Goal: Information Seeking & Learning: Learn about a topic

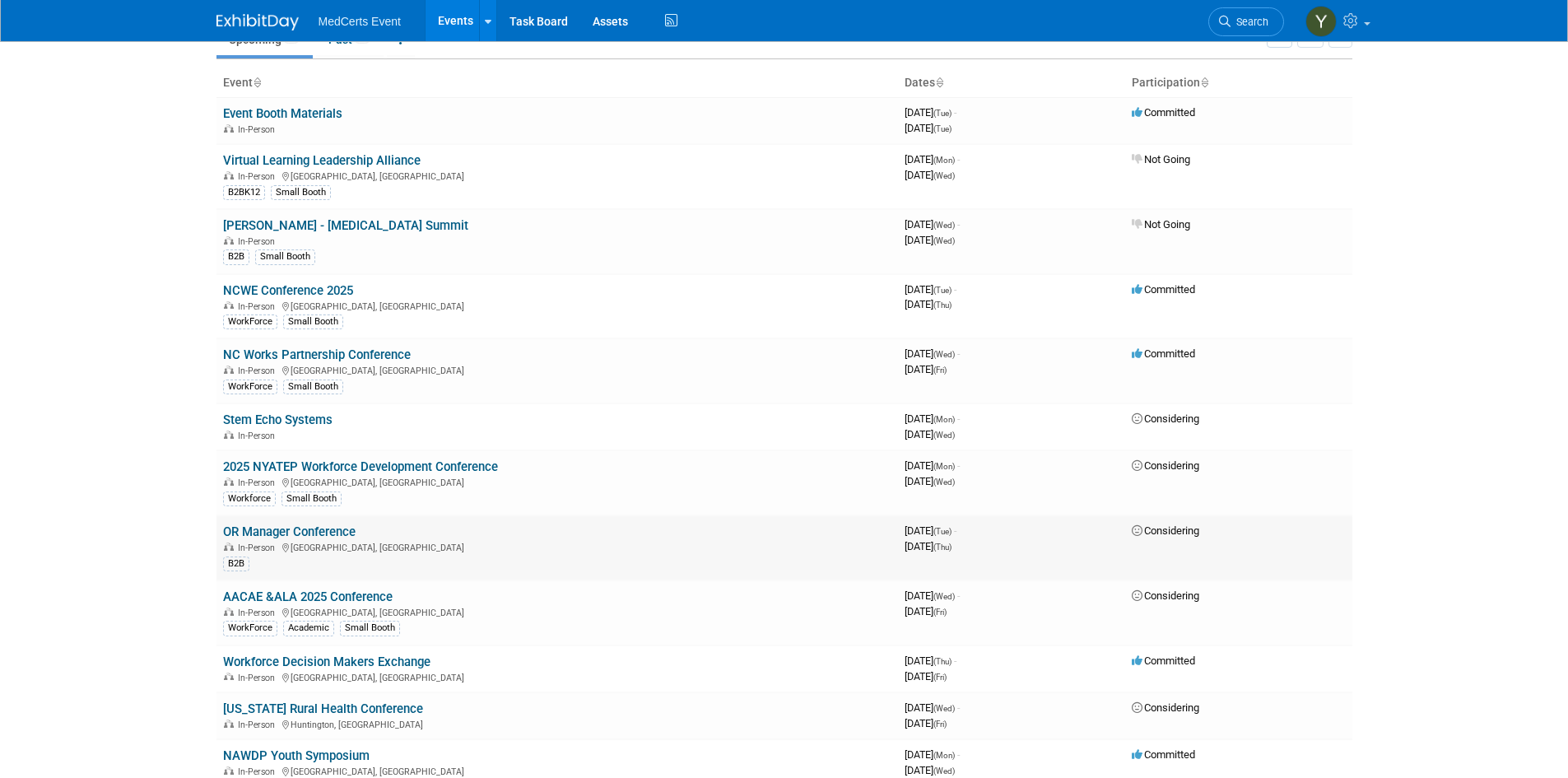
scroll to position [82, 0]
click at [334, 529] on link "OR Manager Conference" at bounding box center [290, 531] width 133 height 15
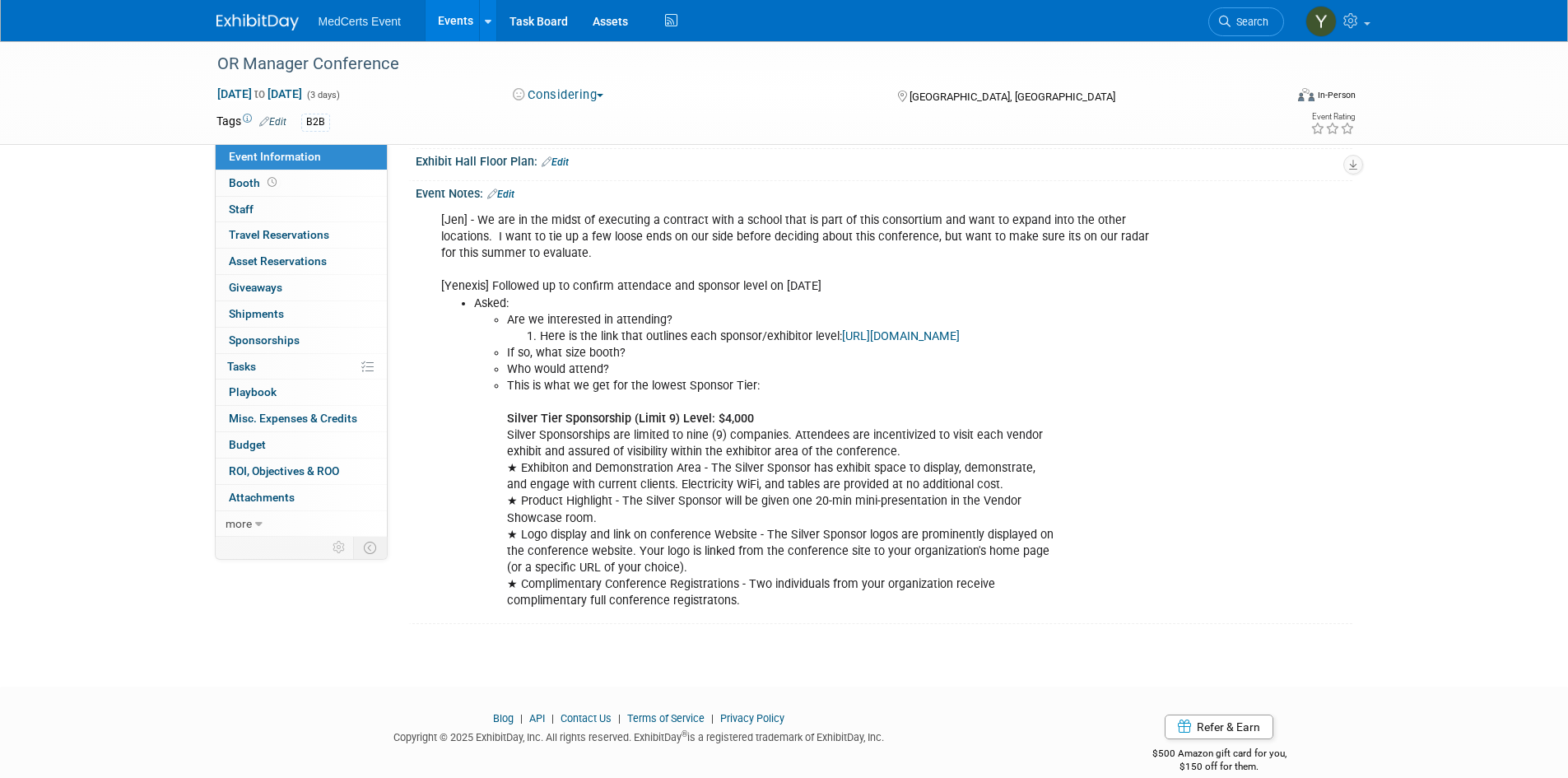
scroll to position [329, 0]
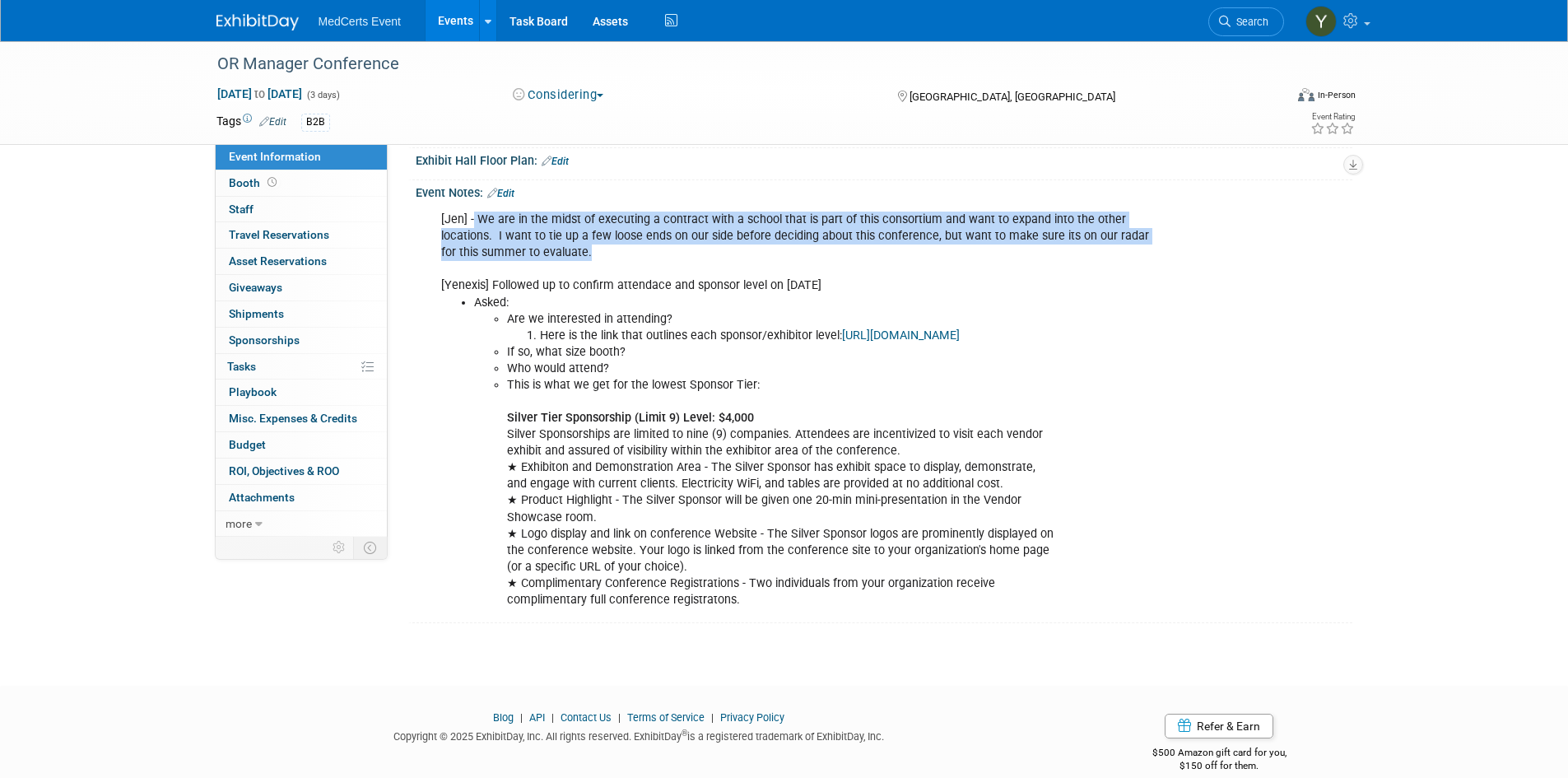
drag, startPoint x: 472, startPoint y: 268, endPoint x: 597, endPoint y: 301, distance: 129.3
click at [597, 301] on div "[Jen] - We are in the midst of executing a contract with a school that is part …" at bounding box center [800, 410] width 742 height 413
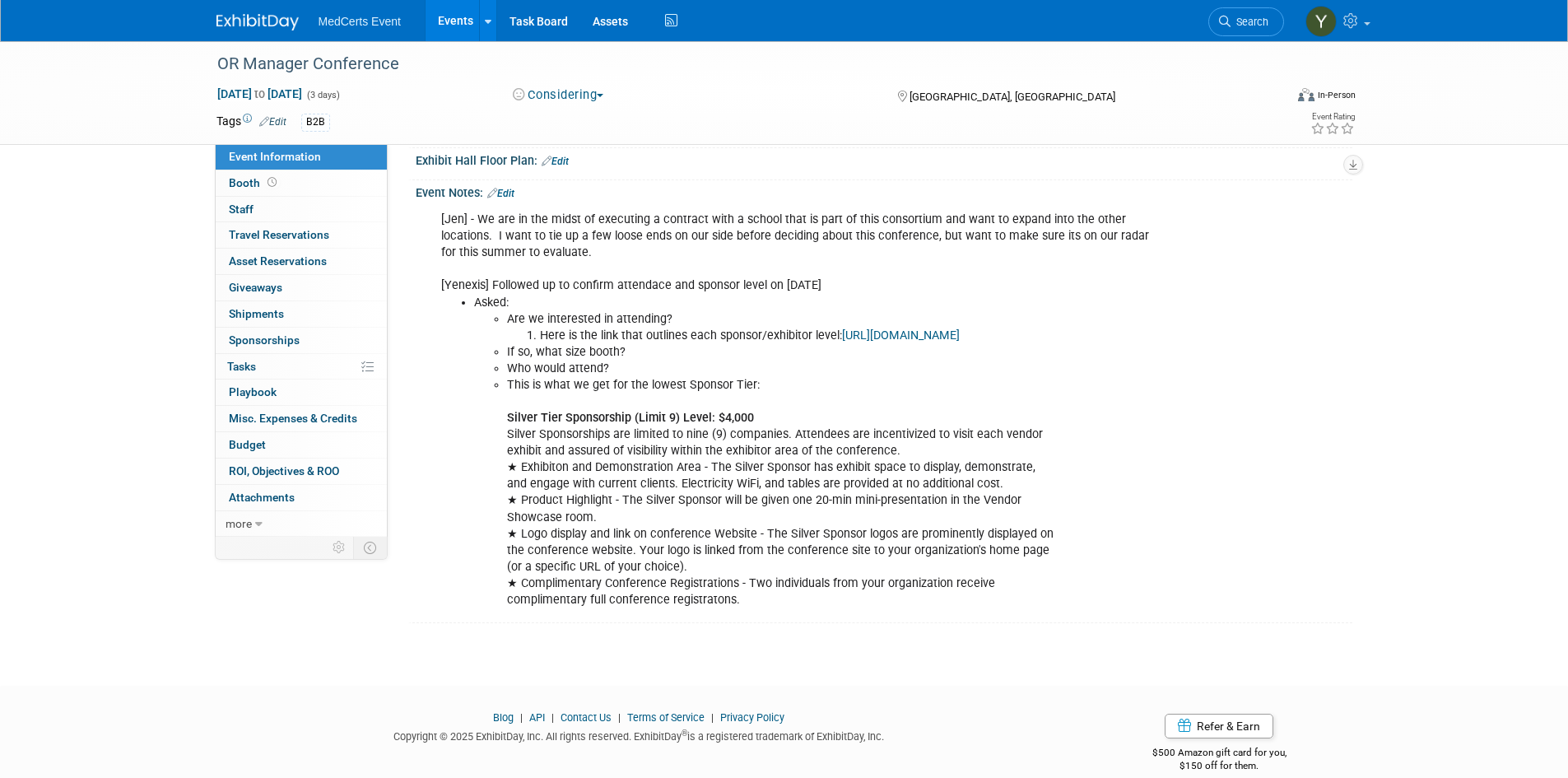
click at [595, 313] on div "[Jen] - We are in the midst of executing a contract with a school that is part …" at bounding box center [800, 410] width 742 height 413
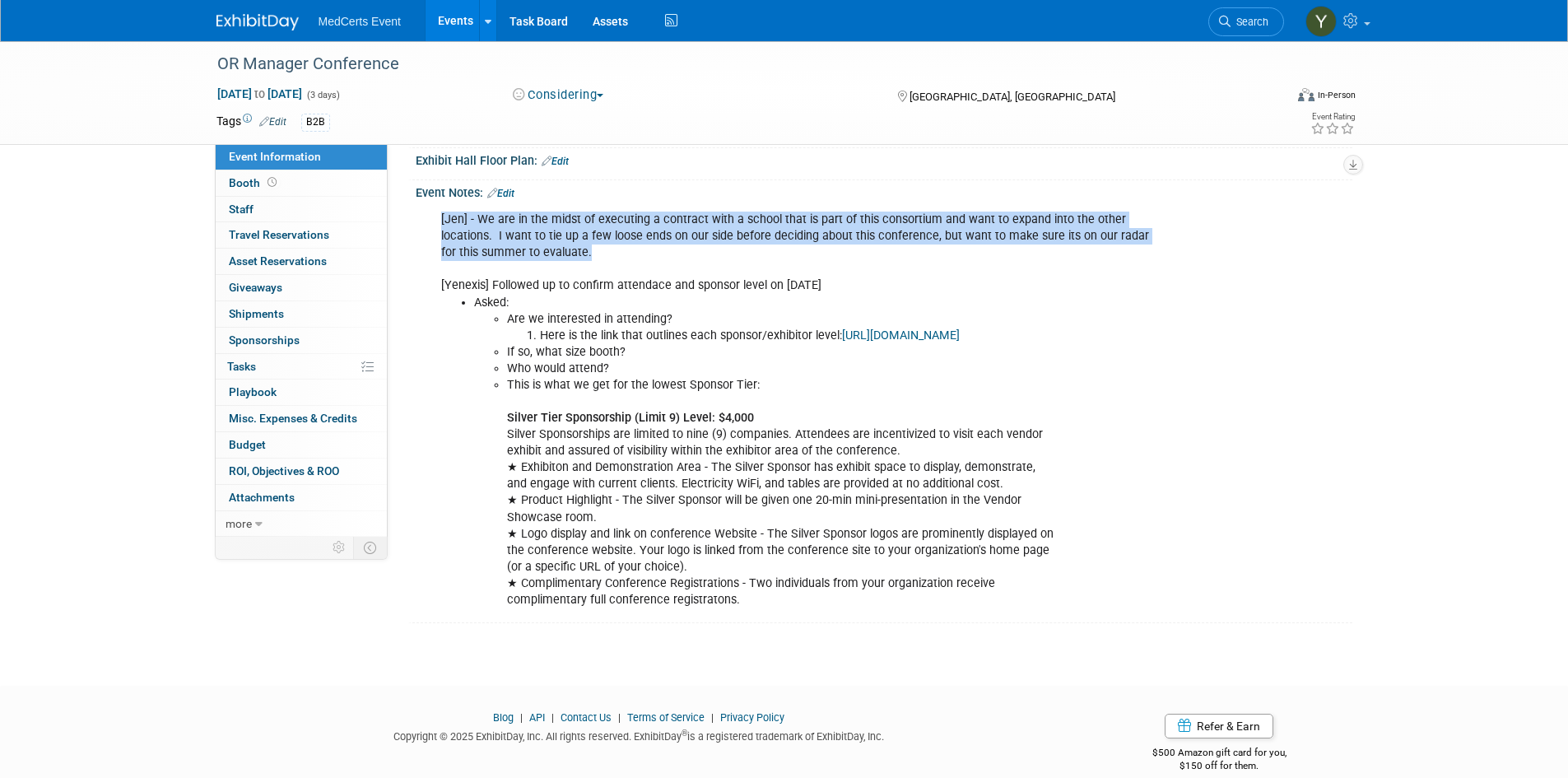
drag, startPoint x: 586, startPoint y: 305, endPoint x: 424, endPoint y: 257, distance: 169.0
click at [424, 257] on div "[Jen] - We are in the midst of executing a contract with a school that is part …" at bounding box center [884, 408] width 936 height 419
click at [658, 303] on div "[Jen] - We are in the midst of executing a contract with a school that is part …" at bounding box center [800, 410] width 742 height 413
drag, startPoint x: 574, startPoint y: 302, endPoint x: 429, endPoint y: 271, distance: 148.3
click at [430, 271] on div "[Jen] - We are in the midst of executing a contract with a school that is part …" at bounding box center [800, 410] width 742 height 413
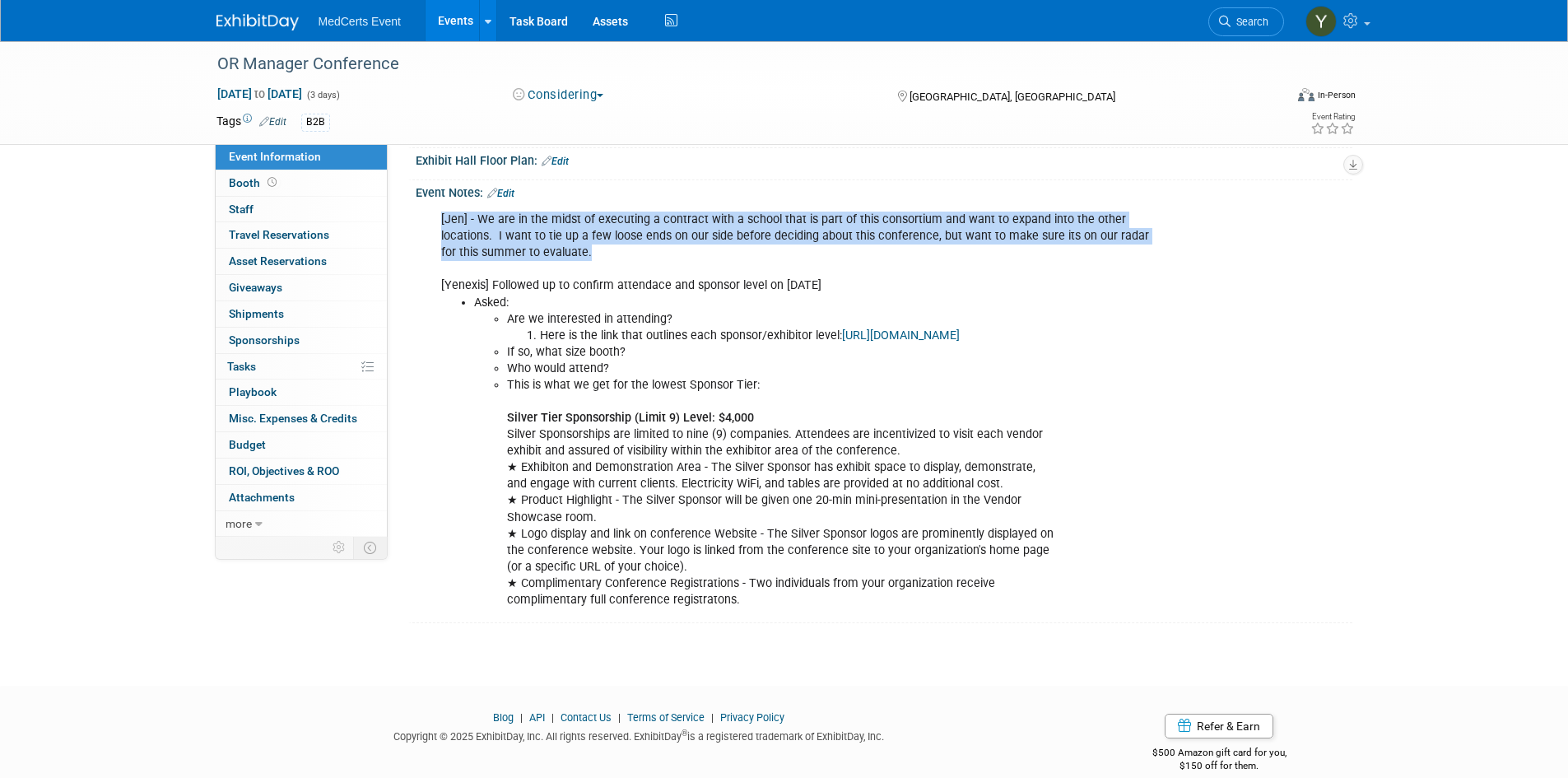
copy div "[Jen] - We are in the midst of executing a contract with a school that is part …"
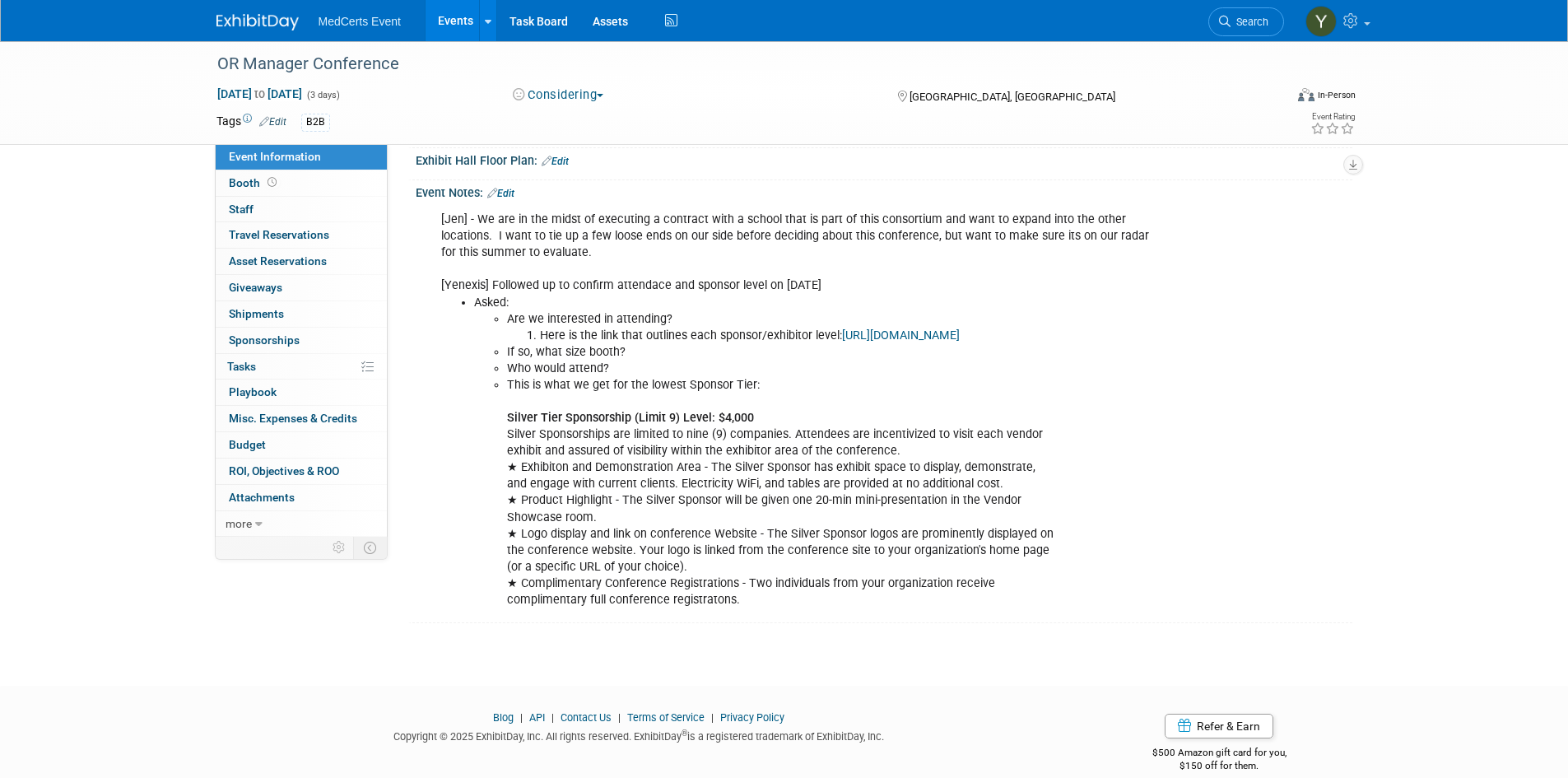
click at [904, 344] on li "Asked: Are we interested in attending? Here is the link that outlines each spon…" at bounding box center [818, 451] width 687 height 313
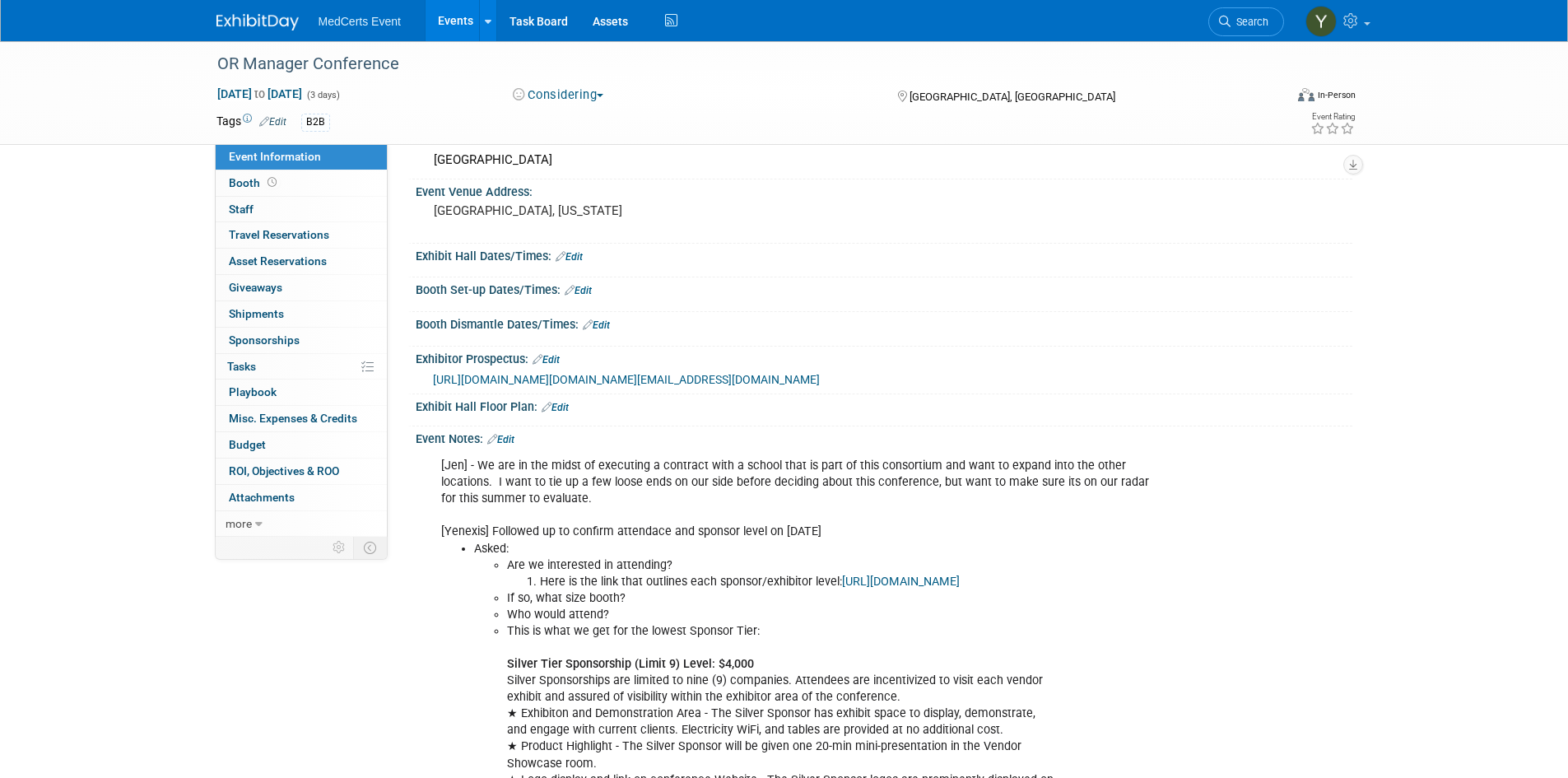
scroll to position [82, 0]
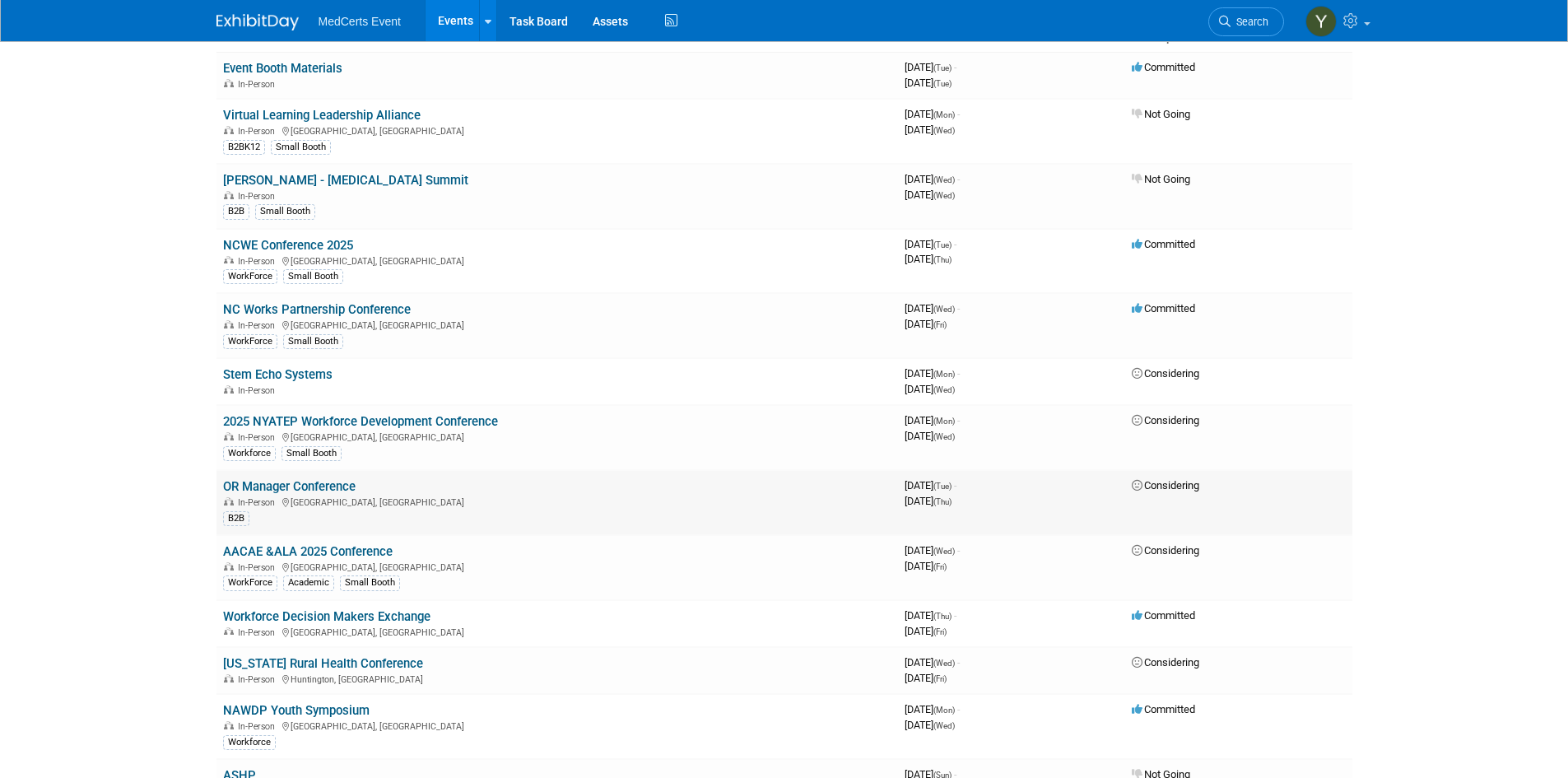
scroll to position [165, 0]
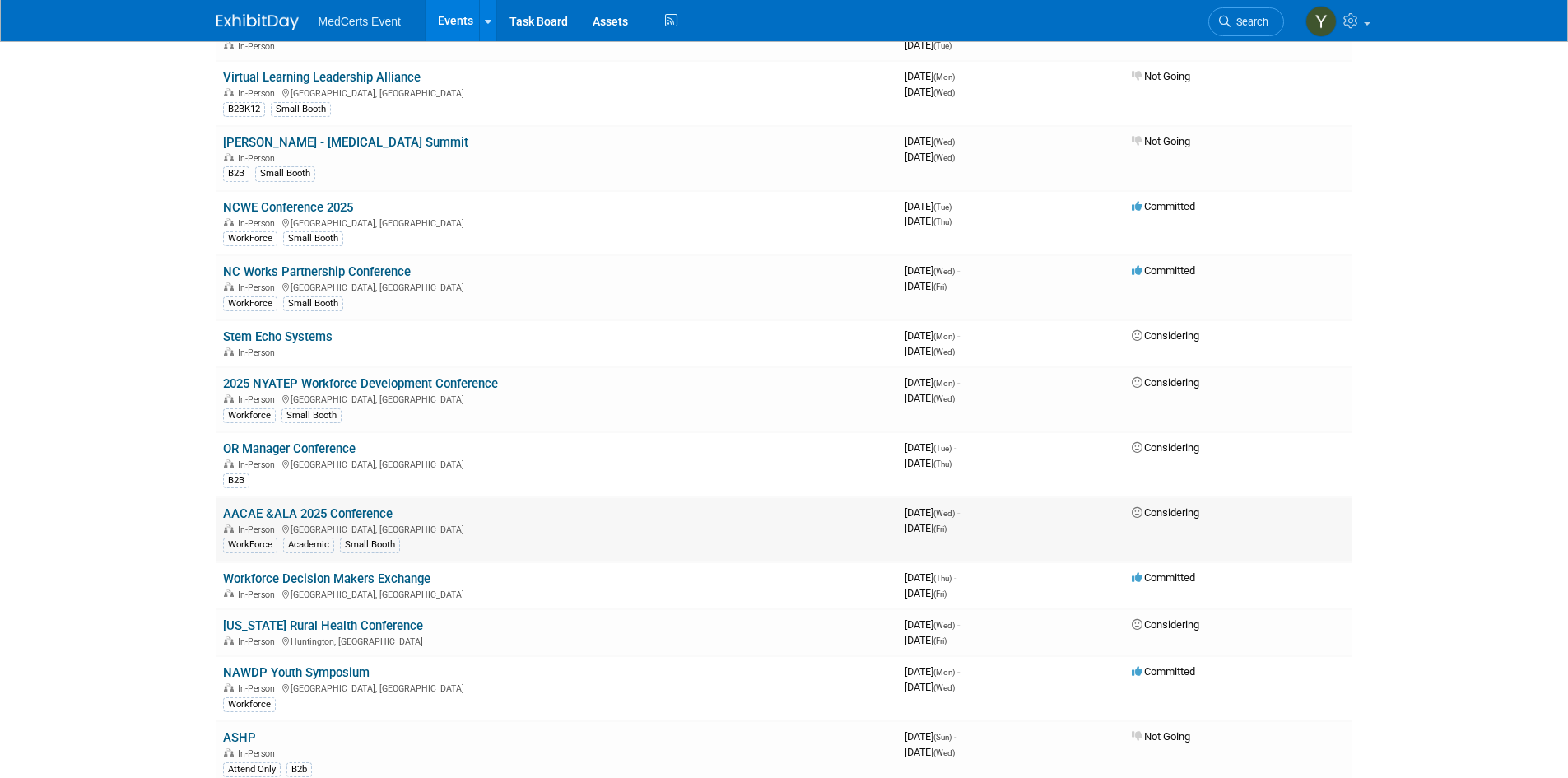
click at [361, 515] on link "AACAE &ALA 2025 Conference" at bounding box center [308, 514] width 170 height 15
